Goal: Task Accomplishment & Management: Complete application form

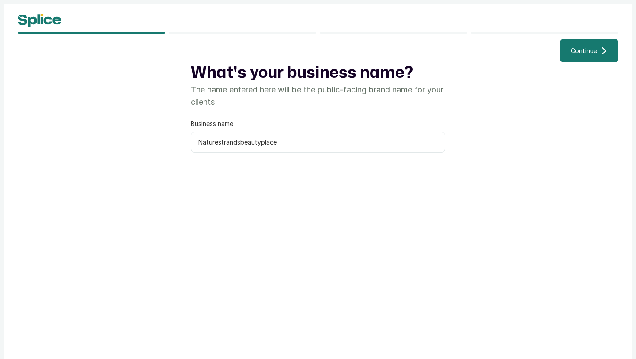
click at [575, 52] on span "Continue" at bounding box center [584, 50] width 26 height 9
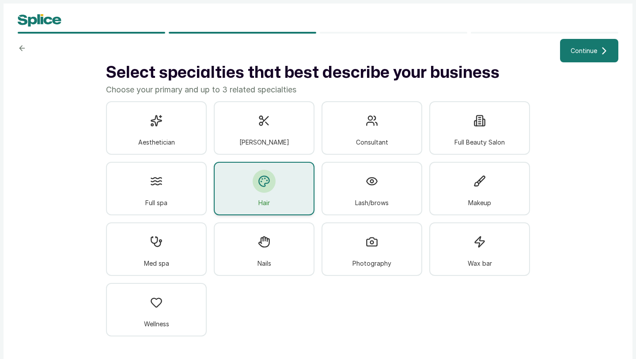
click at [279, 192] on div "Hair" at bounding box center [264, 188] width 101 height 53
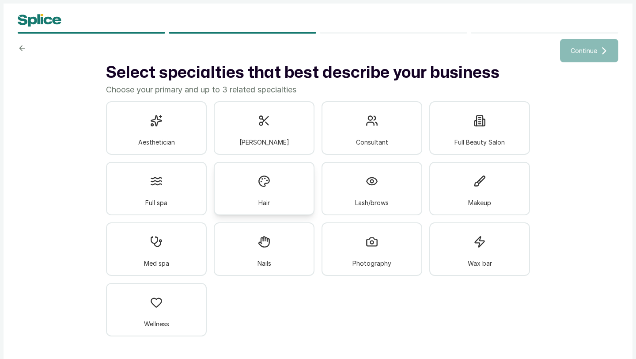
click at [279, 192] on div "Hair" at bounding box center [264, 188] width 101 height 53
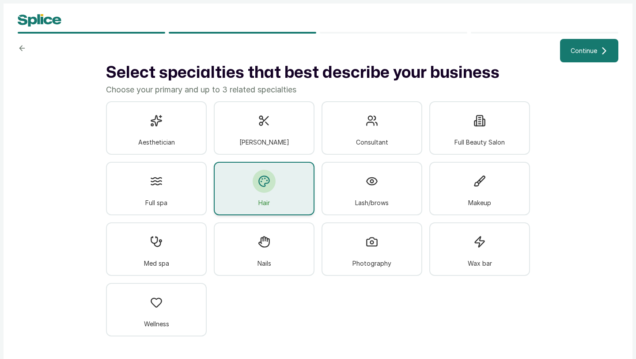
click at [583, 54] on span "Continue" at bounding box center [584, 50] width 26 height 9
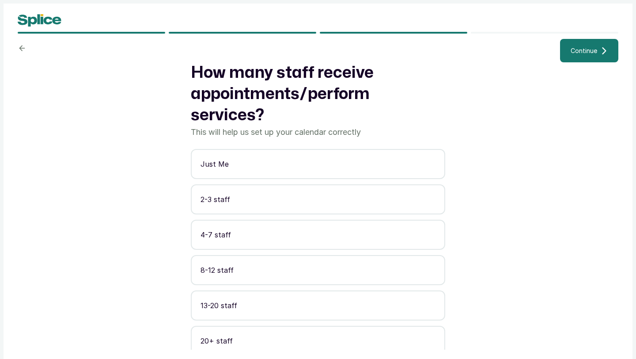
click at [350, 233] on p "4-7 staff" at bounding box center [317, 234] width 235 height 11
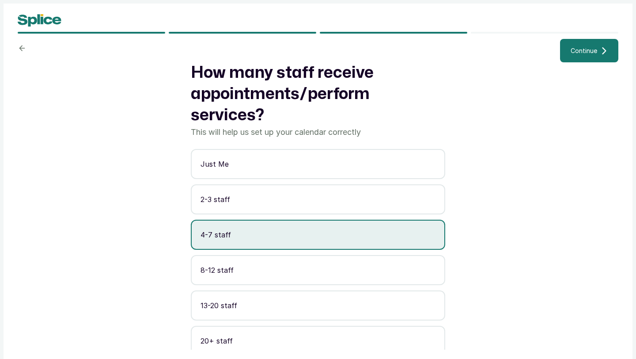
scroll to position [6, 0]
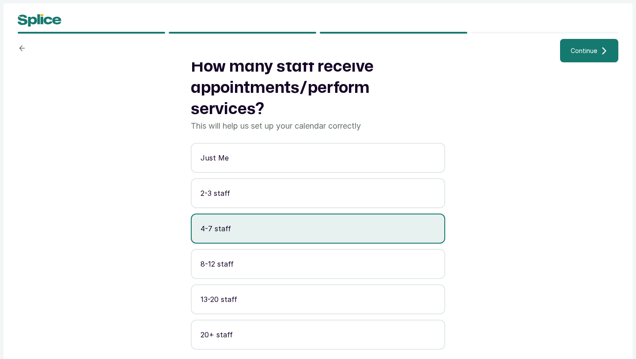
click at [272, 265] on p "8-12 staff" at bounding box center [317, 263] width 235 height 11
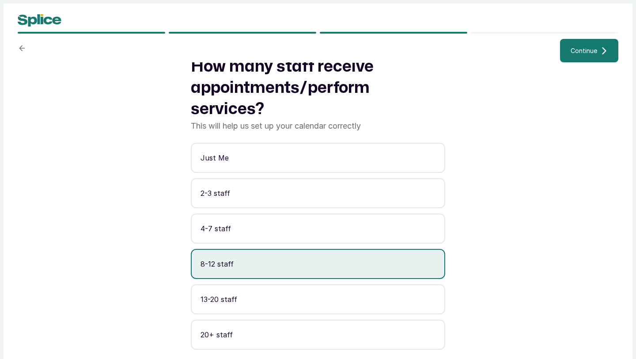
scroll to position [7, 0]
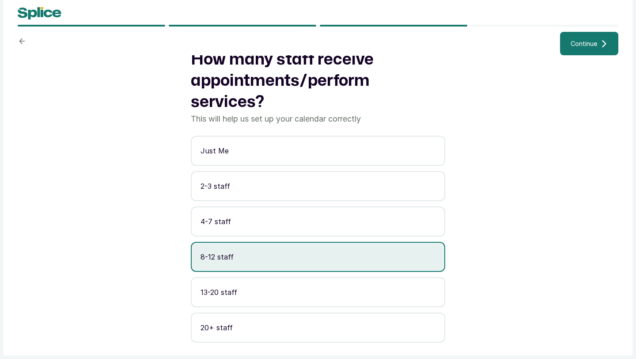
click at [505, 268] on div "How many staff receive appointments/perform services? This will help us set up …" at bounding box center [318, 198] width 601 height 287
click at [566, 36] on button "Continue" at bounding box center [589, 43] width 58 height 23
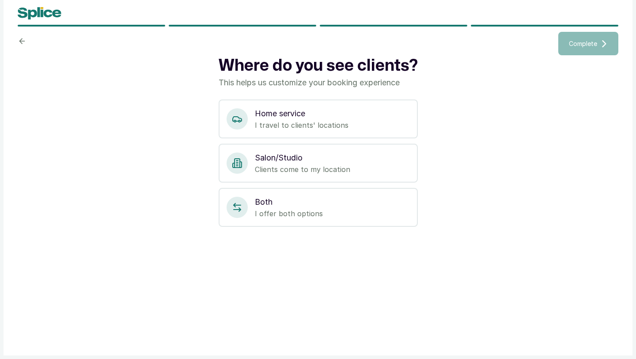
scroll to position [0, 0]
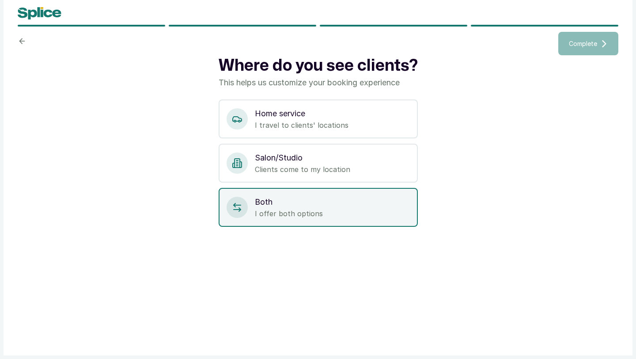
click at [306, 207] on p "Both" at bounding box center [332, 202] width 155 height 12
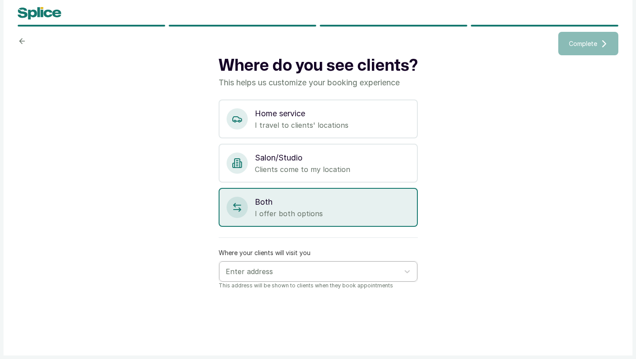
click at [308, 266] on div at bounding box center [310, 270] width 169 height 11
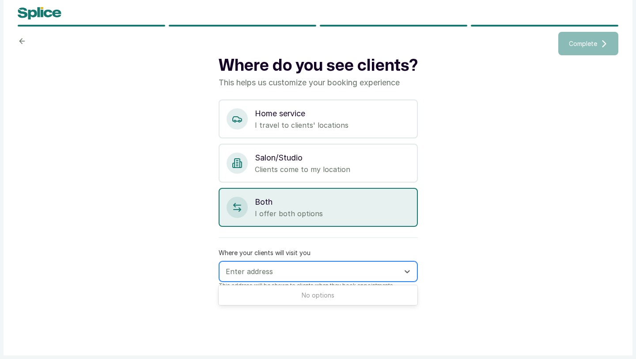
click at [245, 269] on div at bounding box center [310, 270] width 169 height 11
paste input "33 Yaoundé street"
type input "33 Yaoundé street"
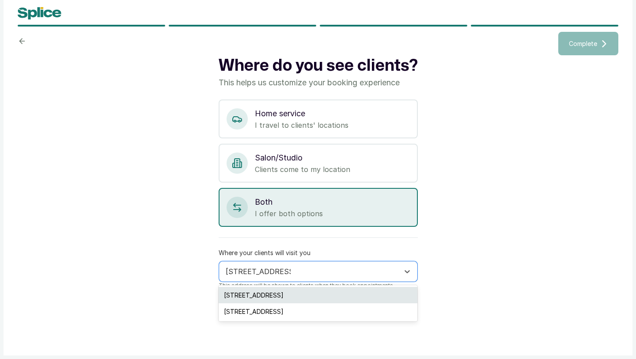
click at [259, 295] on div "33 Yaounde Street, Abuja, Nigeria" at bounding box center [318, 295] width 199 height 16
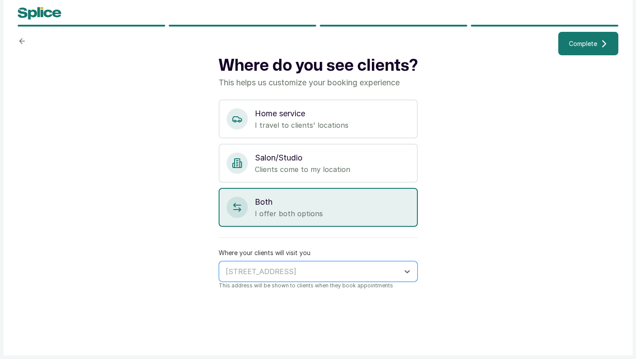
click at [593, 44] on span "Complete" at bounding box center [583, 43] width 28 height 9
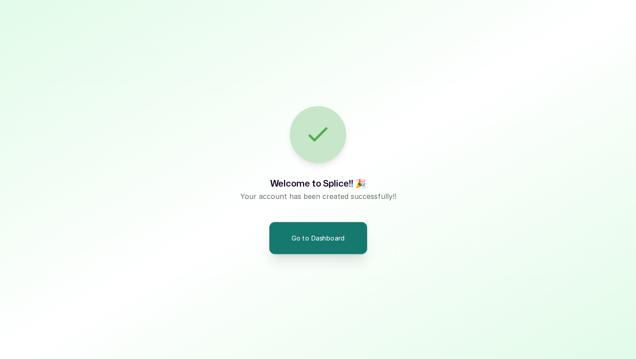
click at [318, 228] on button "Go to Dashboard" at bounding box center [318, 238] width 98 height 32
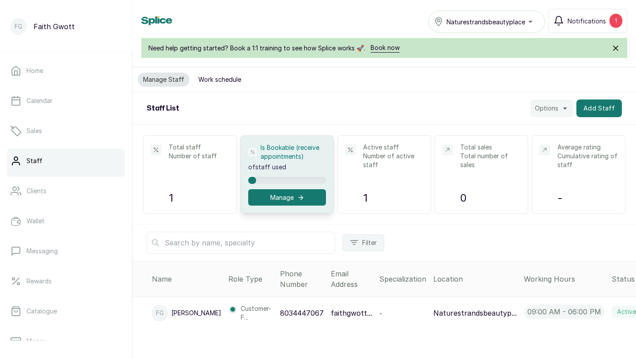
scroll to position [9, 0]
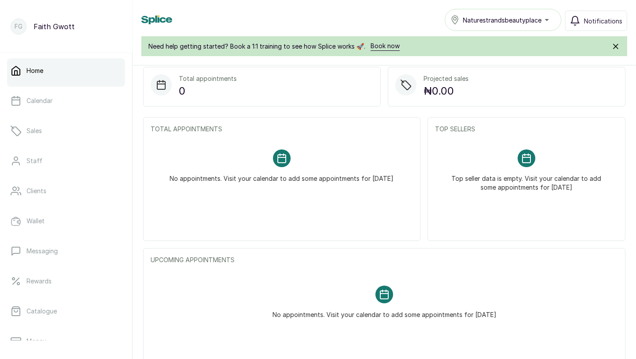
scroll to position [219, 0]
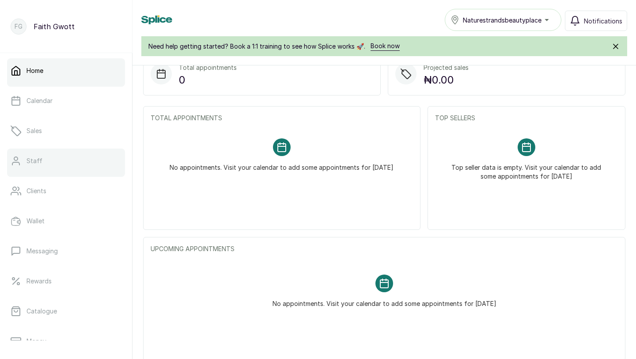
click at [69, 159] on link "Staff" at bounding box center [66, 160] width 118 height 25
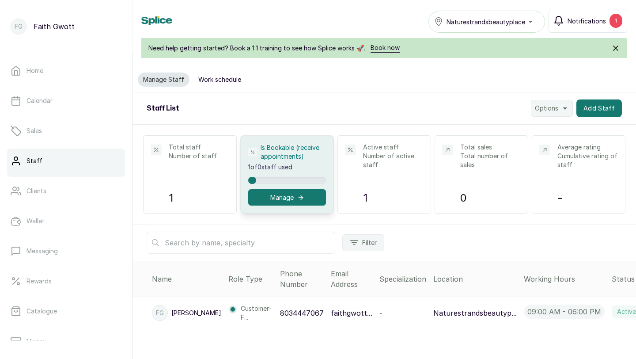
click at [581, 25] on span "Notifications" at bounding box center [586, 20] width 38 height 9
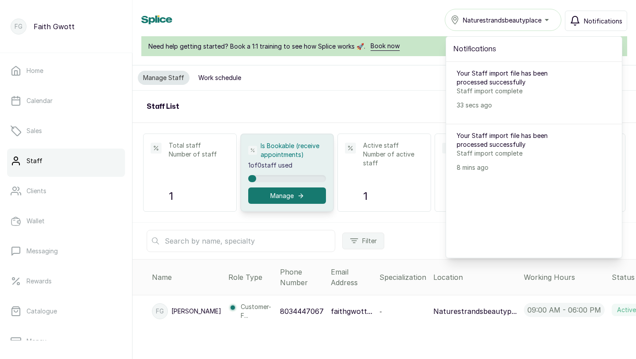
click at [437, 106] on div "Staff List Options Add Staff" at bounding box center [383, 107] width 503 height 32
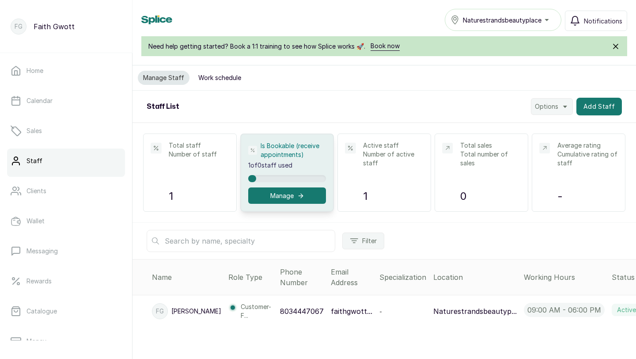
click at [547, 18] on div "Naturestrandsbeautyplace" at bounding box center [502, 20] width 105 height 11
click at [434, 124] on div "Total staff Number of staff 1 Is Bookable (receive appointments) 1 of 0 staff u…" at bounding box center [383, 173] width 503 height 100
click at [549, 102] on span "Options" at bounding box center [546, 106] width 23 height 9
click at [525, 150] on span "Import Staff" at bounding box center [523, 148] width 85 height 11
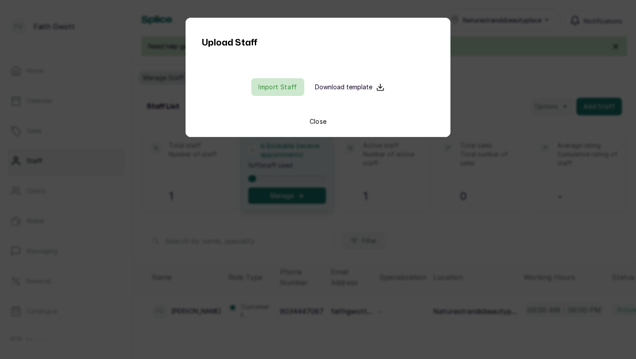
click at [286, 87] on input "file" at bounding box center [277, 87] width 57 height 18
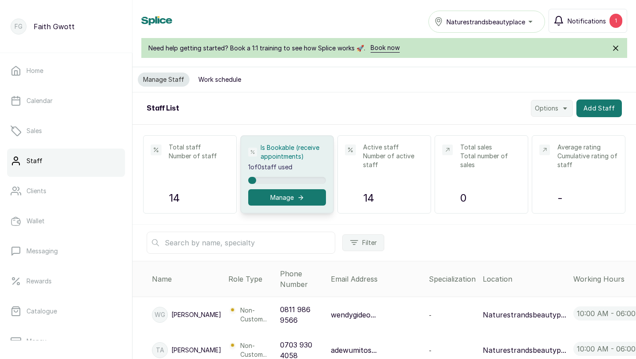
click at [575, 26] on button "Notifications 1" at bounding box center [587, 21] width 79 height 24
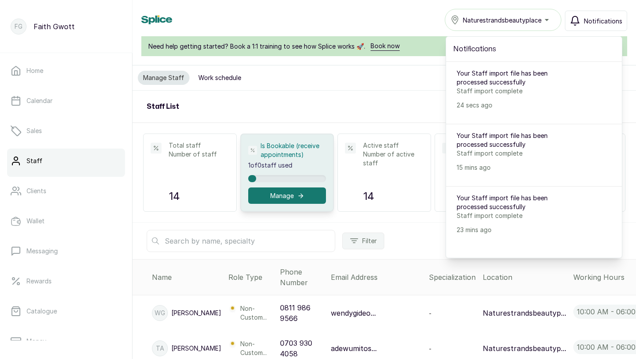
click at [378, 101] on div "Staff List Options Add Staff" at bounding box center [383, 107] width 503 height 32
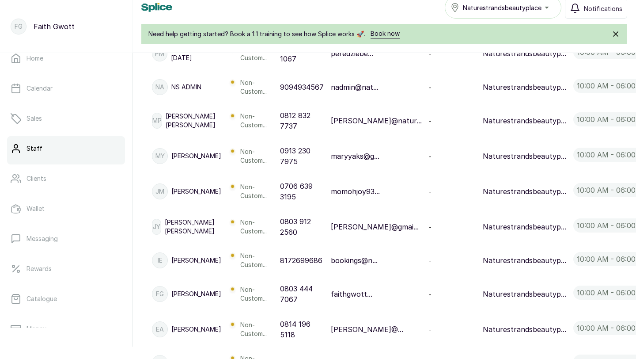
scroll to position [401, 0]
